Goal: Task Accomplishment & Management: Use online tool/utility

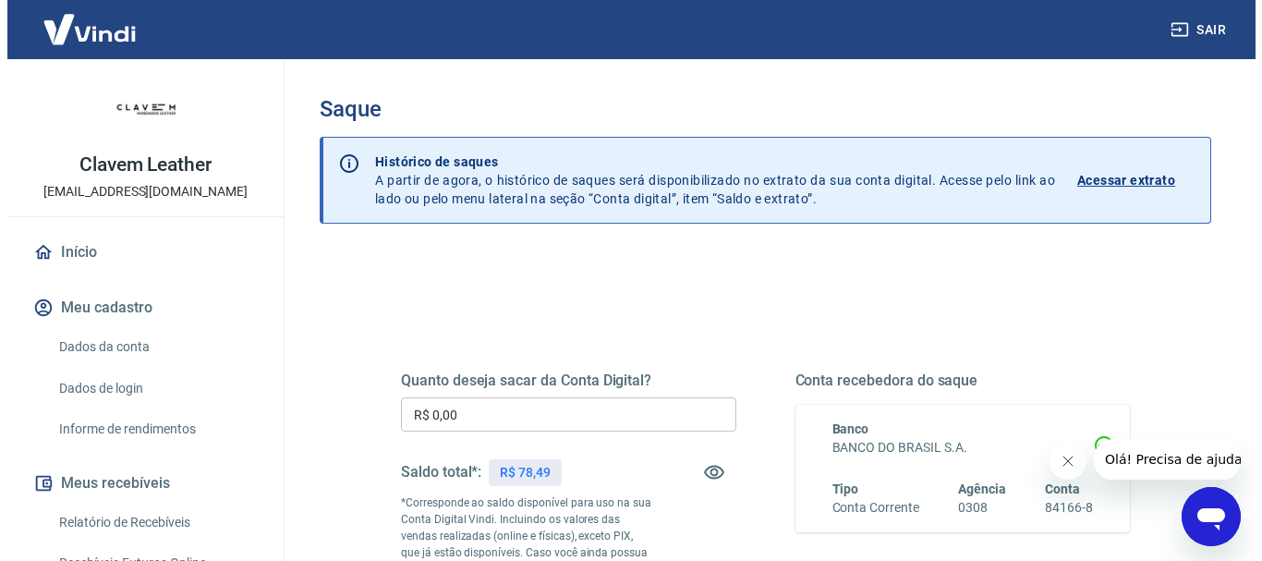
scroll to position [185, 0]
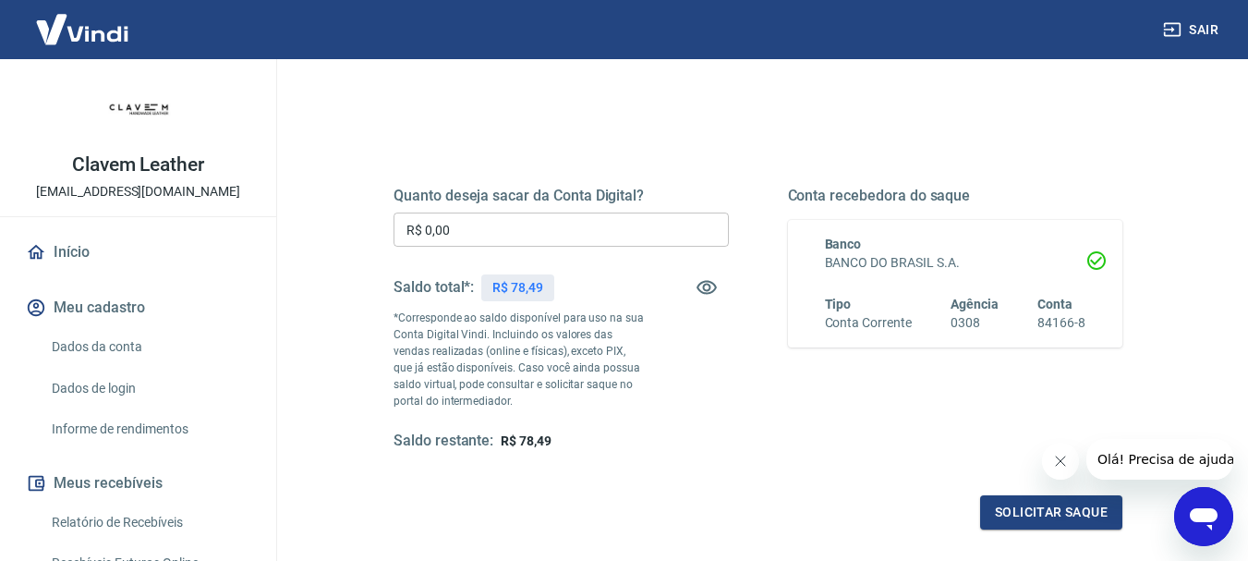
click at [567, 212] on input "R$ 0,00" at bounding box center [561, 229] width 335 height 34
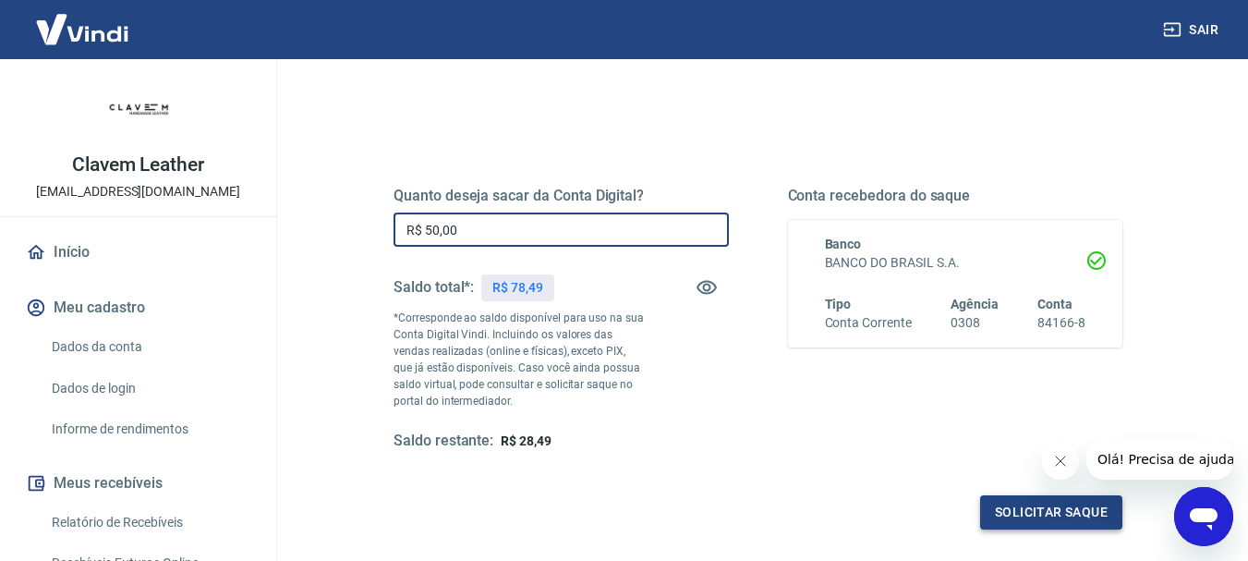
type input "R$ 50,00"
click at [1060, 512] on button "Solicitar saque" at bounding box center [1051, 512] width 142 height 34
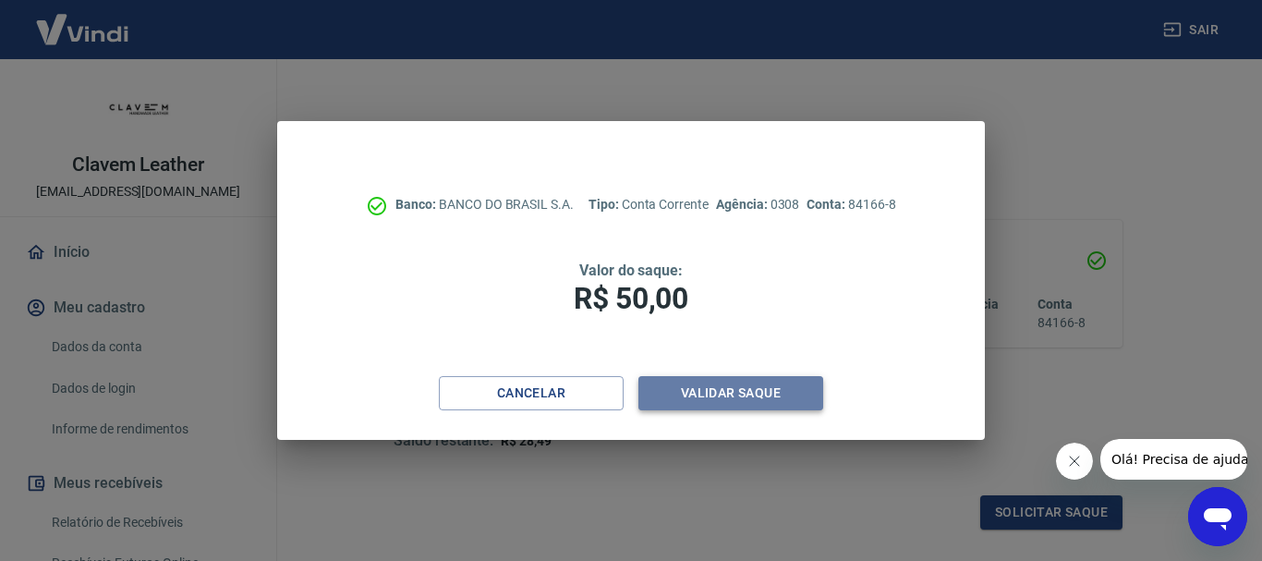
click at [749, 380] on button "Validar saque" at bounding box center [730, 393] width 185 height 34
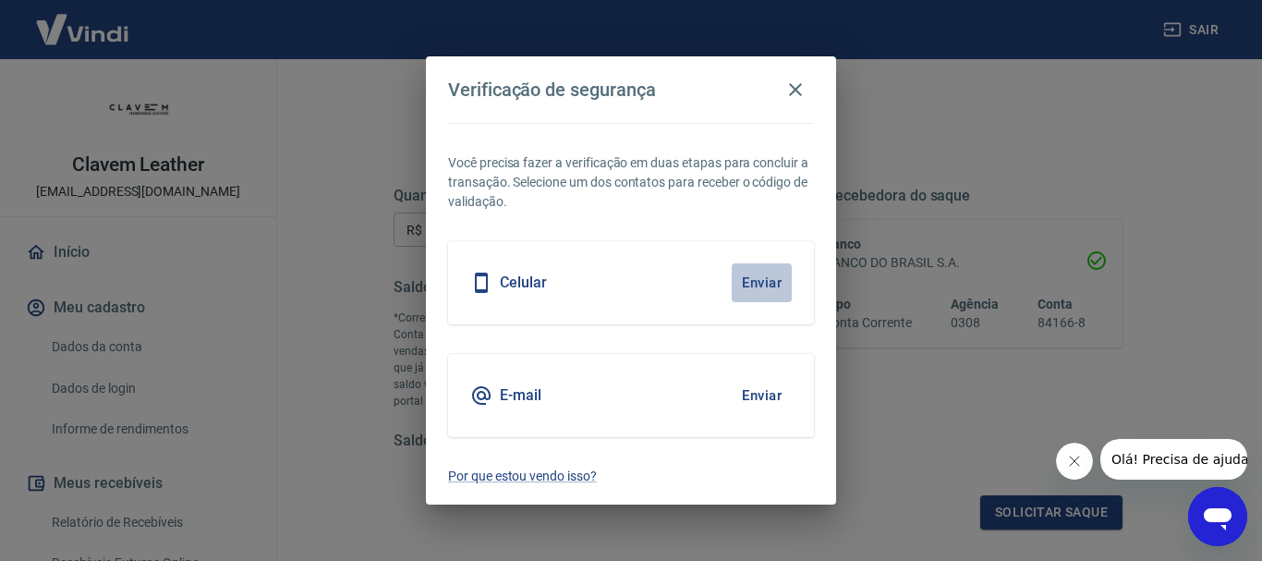
click at [756, 275] on button "Enviar" at bounding box center [762, 282] width 60 height 39
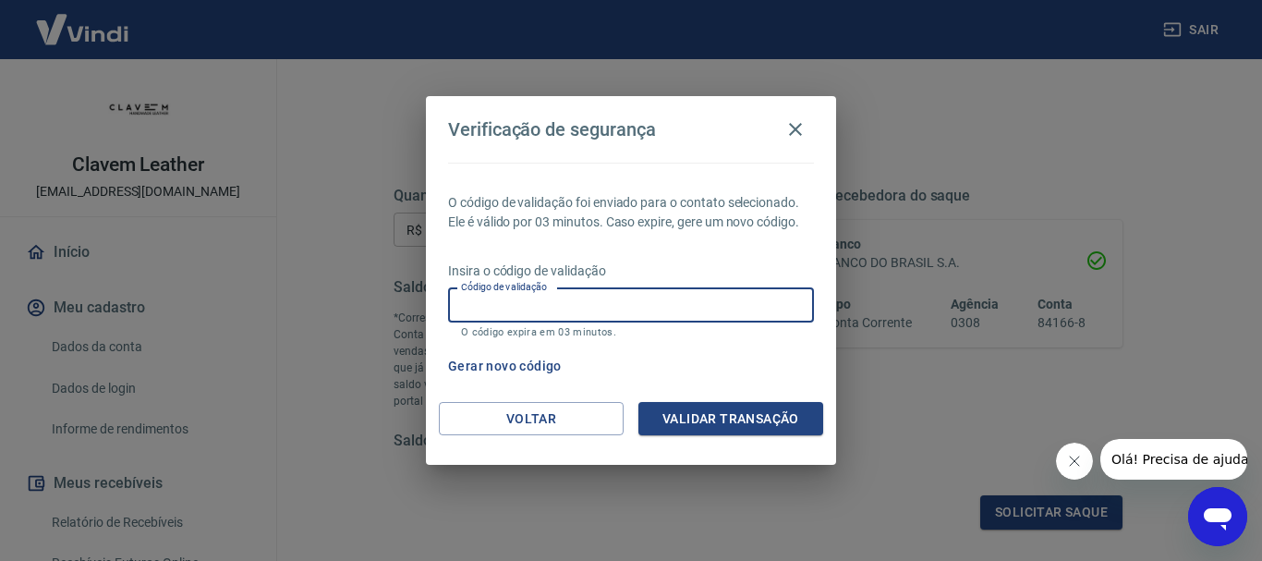
click at [753, 306] on input "Código de validação" at bounding box center [631, 305] width 366 height 34
click at [751, 293] on input "Código de validação" at bounding box center [631, 305] width 366 height 34
type input "865704"
click at [726, 405] on button "Validar transação" at bounding box center [730, 419] width 185 height 34
